Goal: Information Seeking & Learning: Learn about a topic

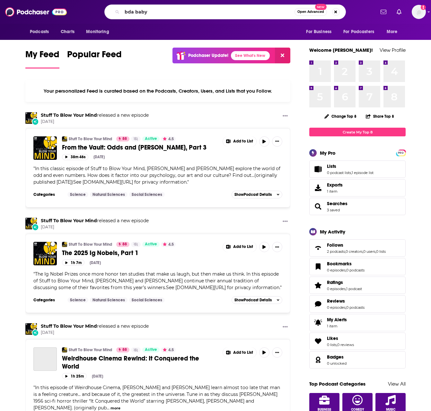
type input "bda baby"
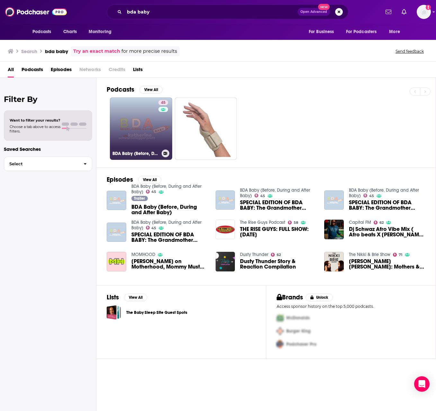
click at [118, 135] on link "45 BDA Baby (Before, During and After Baby)" at bounding box center [141, 128] width 62 height 62
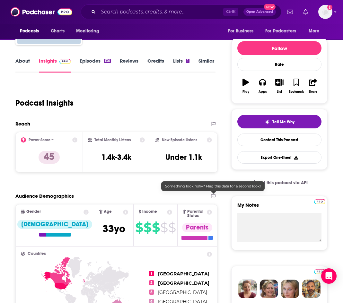
scroll to position [64, 0]
